Goal: Find specific page/section: Find specific page/section

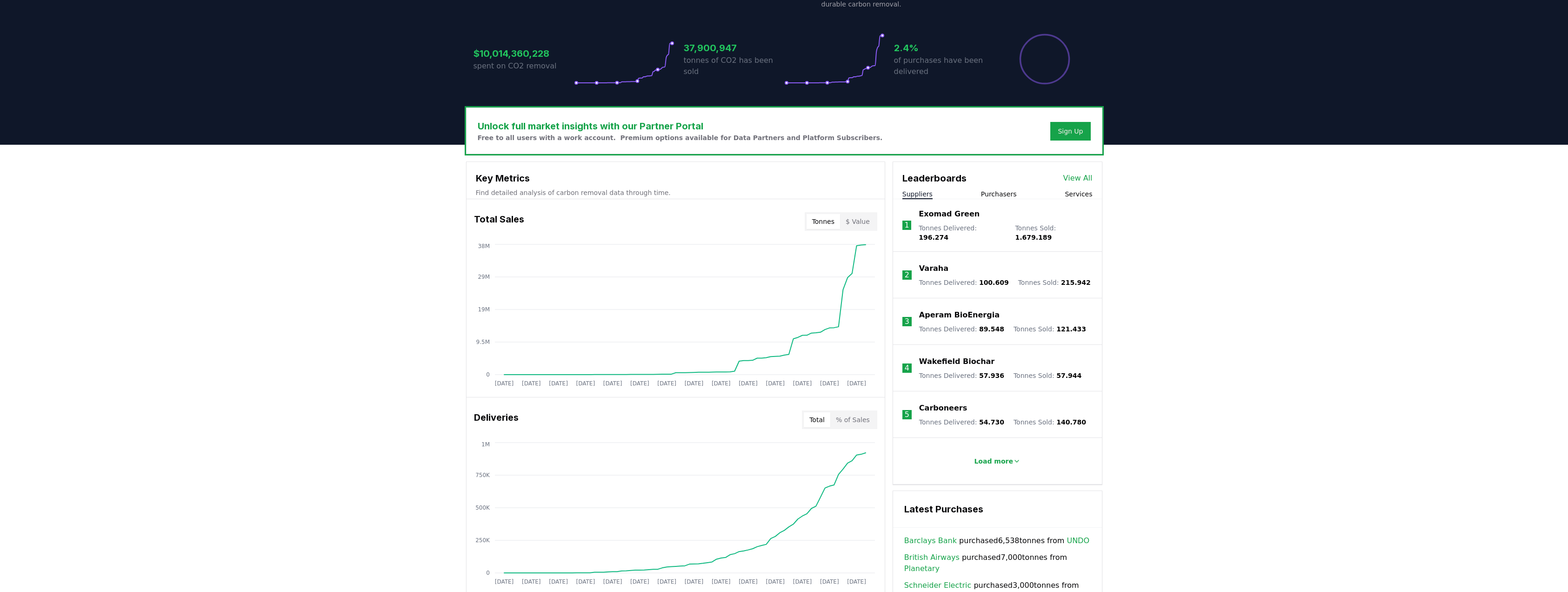
scroll to position [233, 0]
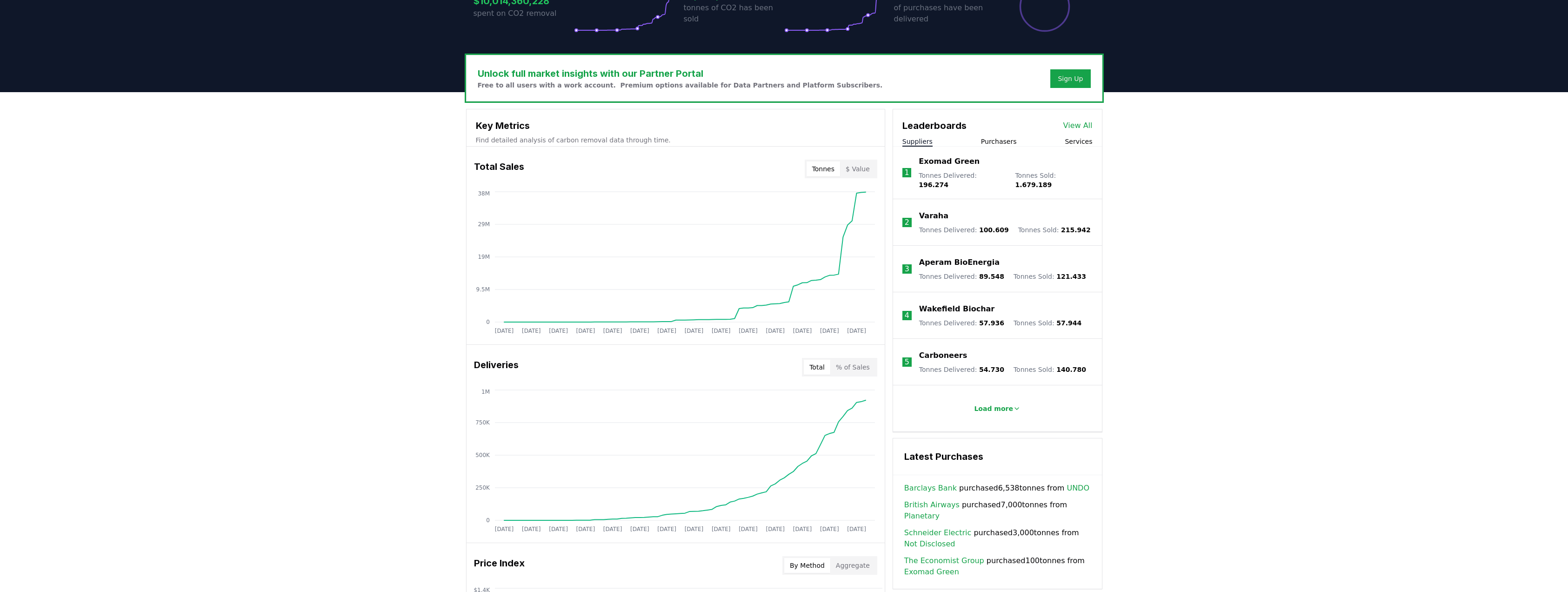
click at [1076, 128] on link "View All" at bounding box center [1077, 126] width 30 height 11
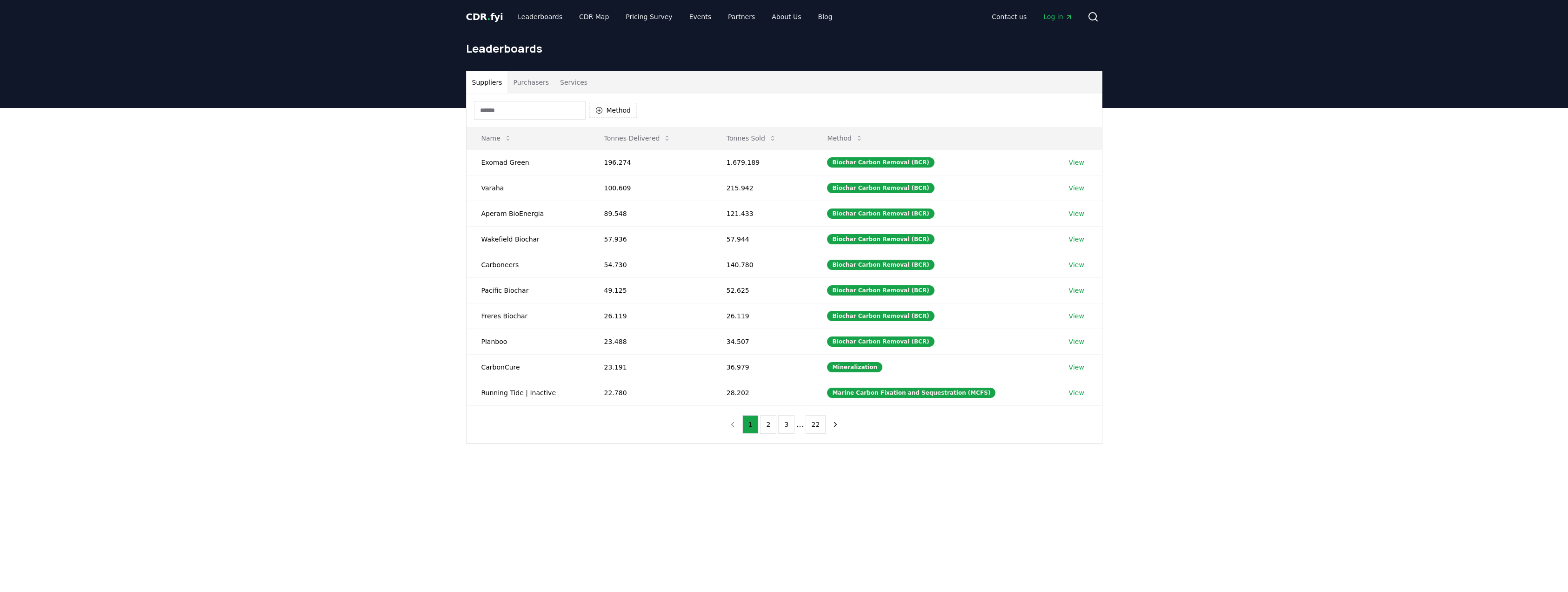
click at [518, 112] on input at bounding box center [530, 110] width 112 height 18
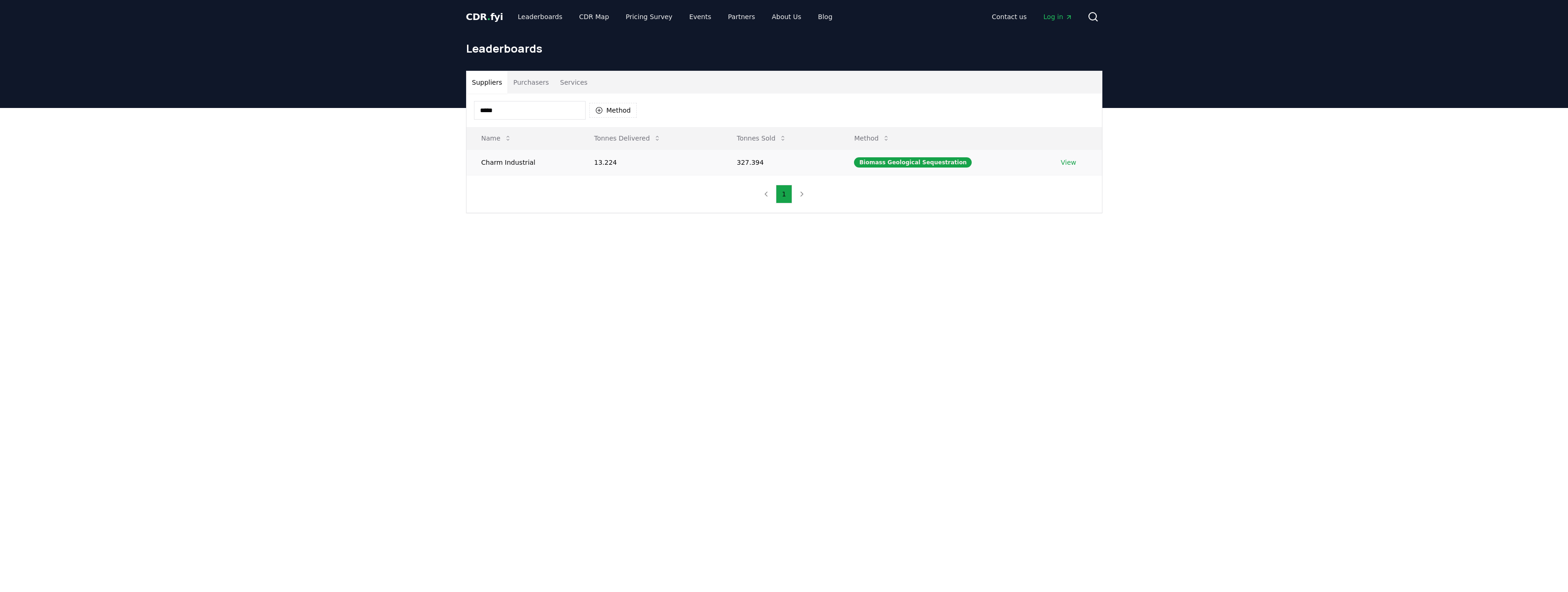
type input "*****"
click at [502, 159] on td "Charm Industrial" at bounding box center [523, 161] width 113 height 26
click at [502, 164] on td "Charm Industrial" at bounding box center [523, 161] width 113 height 26
click at [612, 163] on td "13.224" at bounding box center [651, 161] width 143 height 26
